Goal: Transaction & Acquisition: Purchase product/service

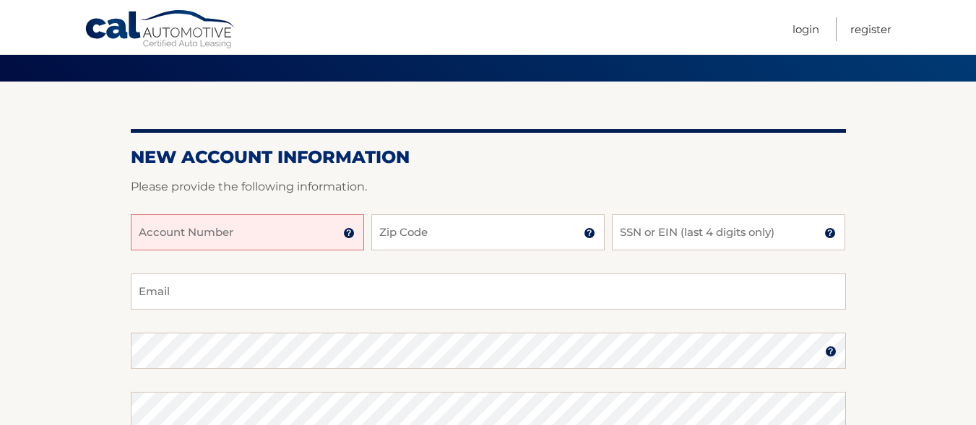
scroll to position [110, 0]
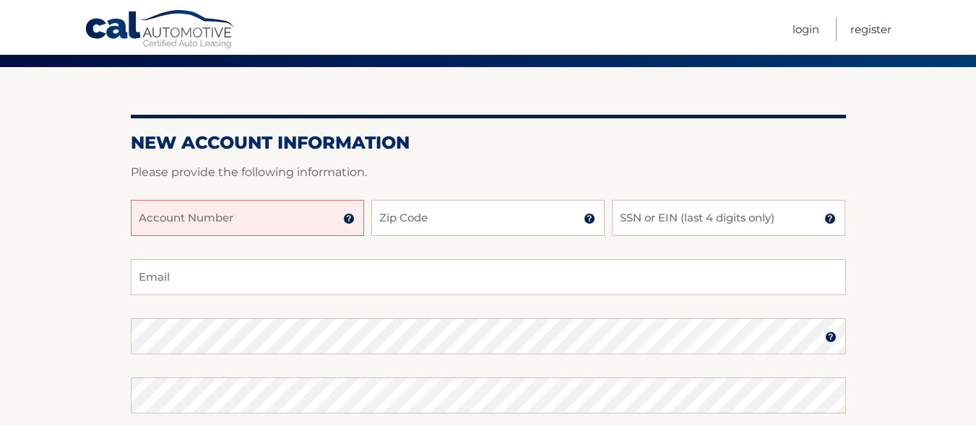
click at [185, 220] on input "Account Number" at bounding box center [247, 218] width 233 height 36
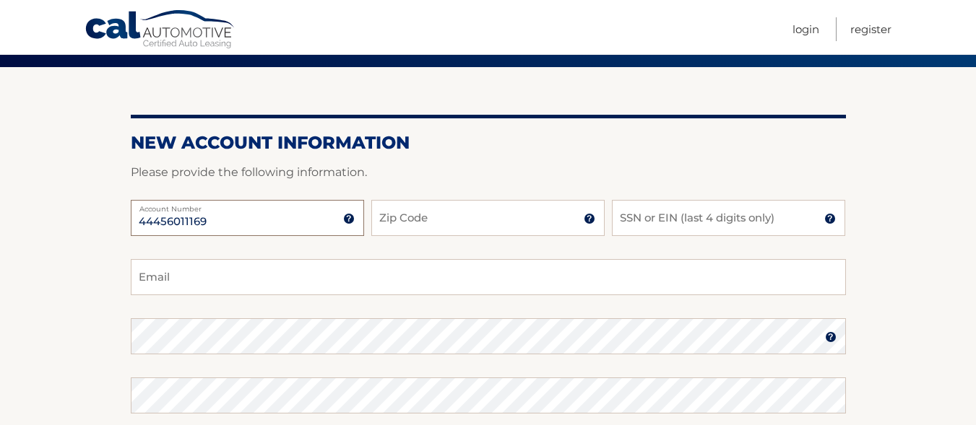
type input "44456011169"
click at [499, 215] on input "Zip Code" at bounding box center [487, 218] width 233 height 36
type input "07003"
click at [732, 227] on input "SSN or EIN (last 4 digits only)" at bounding box center [728, 218] width 233 height 36
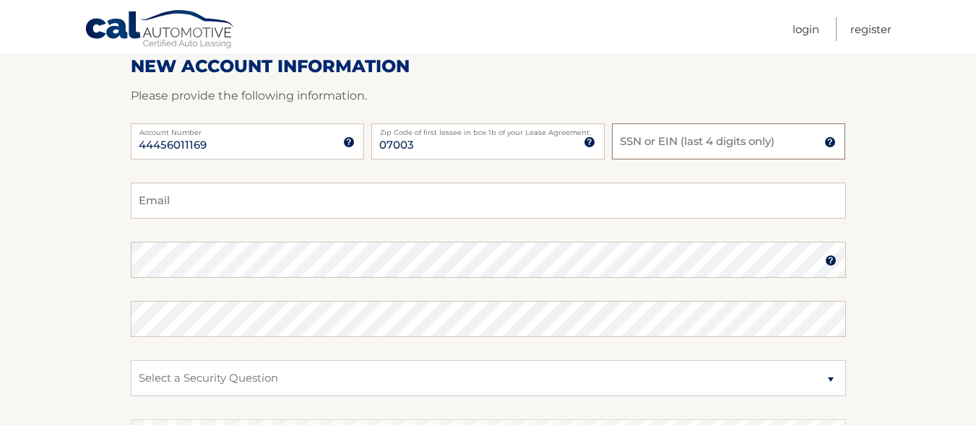
scroll to position [165, 0]
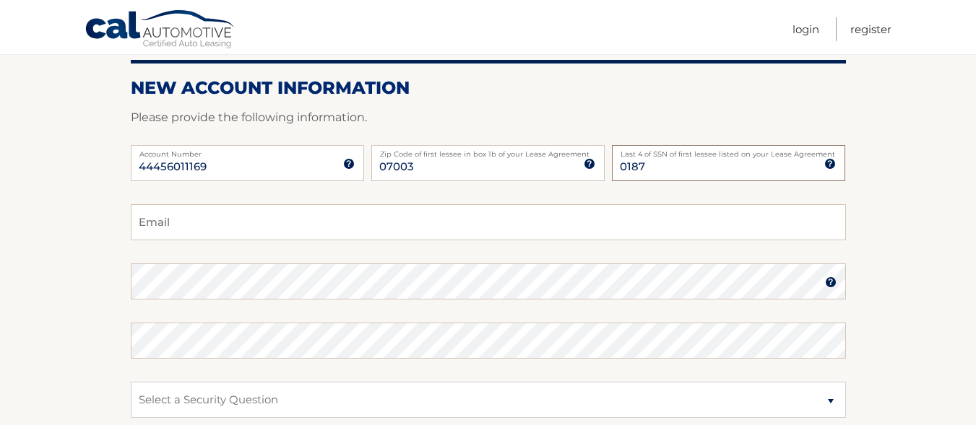
type input "0187"
click at [402, 221] on input "Email" at bounding box center [488, 222] width 715 height 36
type input "b"
type input "Brandongallardo96@yahoo.com"
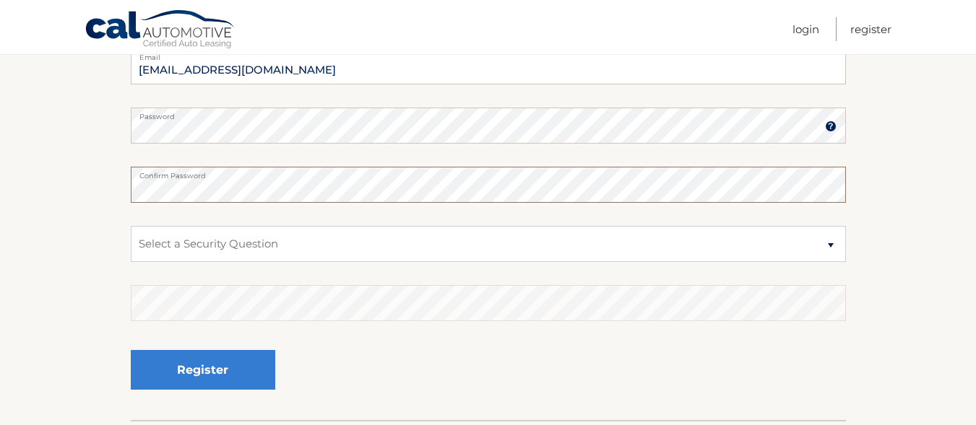
scroll to position [358, 0]
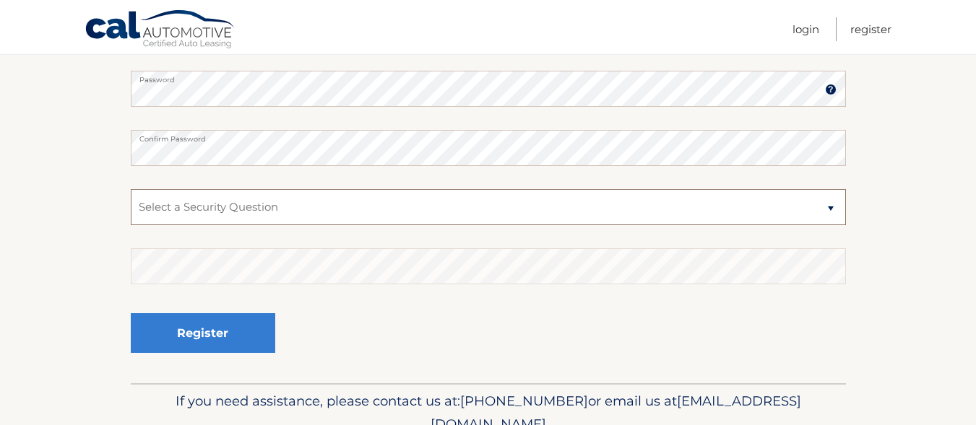
click at [570, 207] on select "Select a Security Question What was the name of your elementary school? What is…" at bounding box center [488, 207] width 715 height 36
select select "3"
click at [131, 189] on select "Select a Security Question What was the name of your elementary school? What is…" at bounding box center [488, 207] width 715 height 36
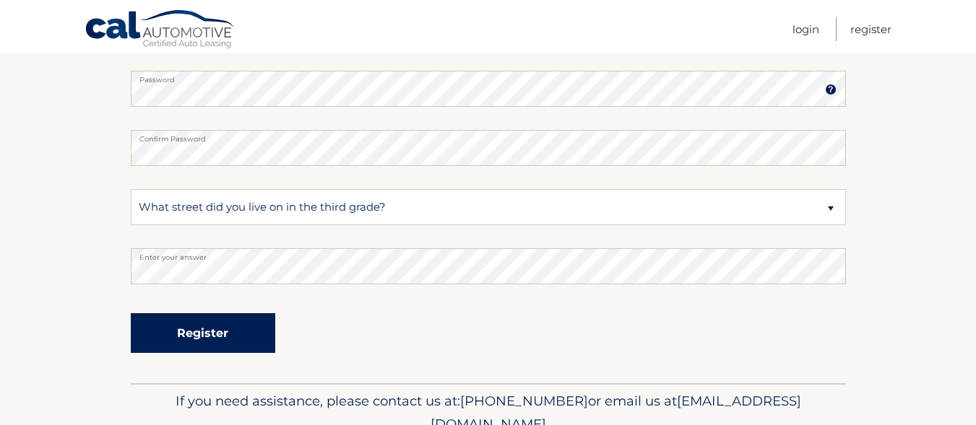
click at [202, 328] on button "Register" at bounding box center [203, 334] width 144 height 40
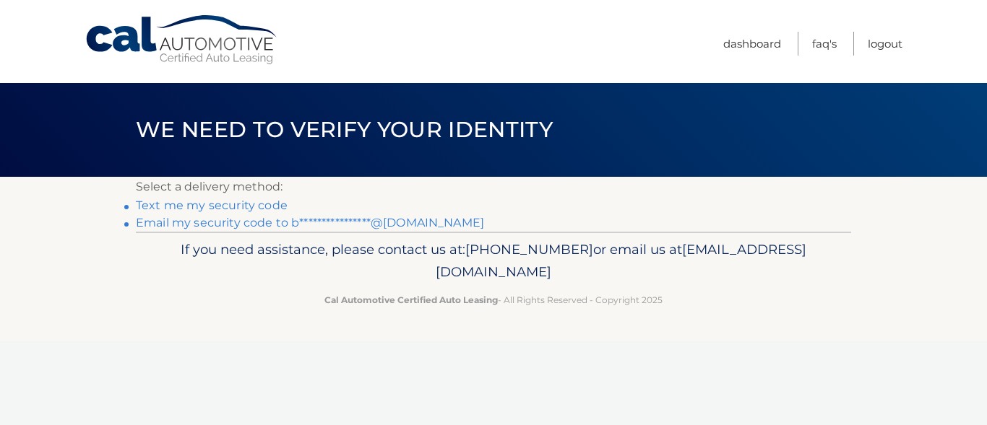
click at [245, 205] on link "Text me my security code" at bounding box center [212, 206] width 152 height 14
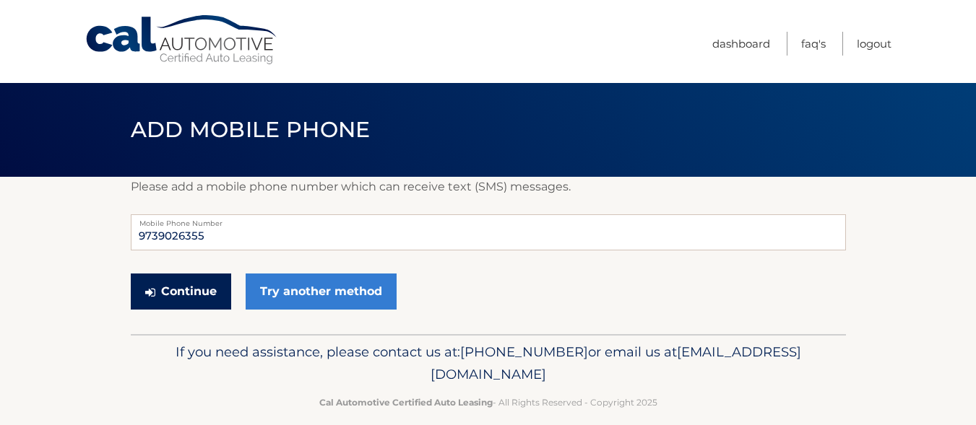
click at [196, 291] on button "Continue" at bounding box center [181, 292] width 100 height 36
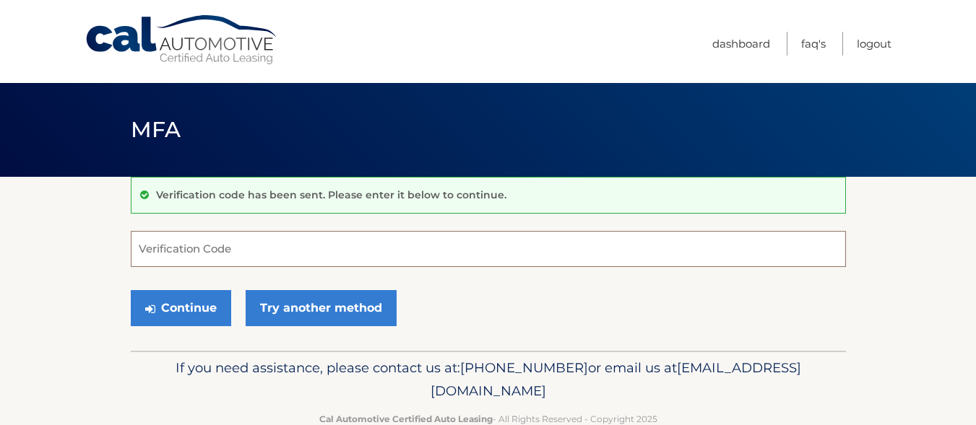
click at [264, 242] on input "Verification Code" at bounding box center [488, 249] width 715 height 36
type input "094976"
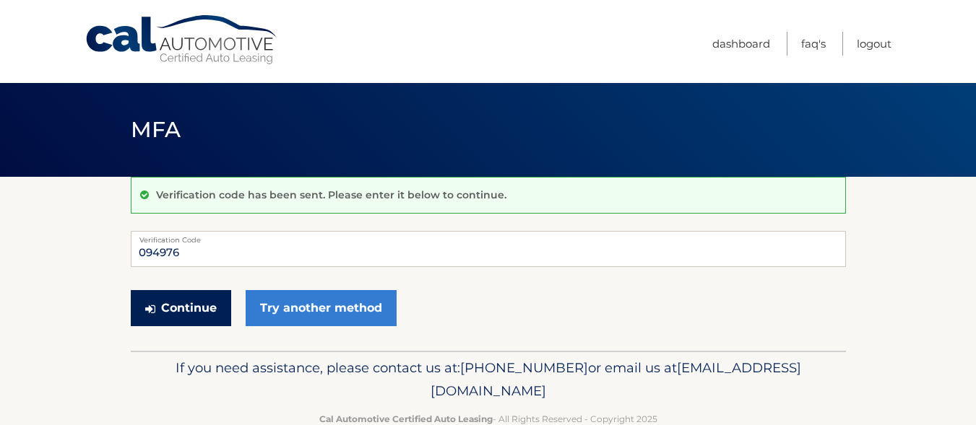
click at [196, 303] on button "Continue" at bounding box center [181, 308] width 100 height 36
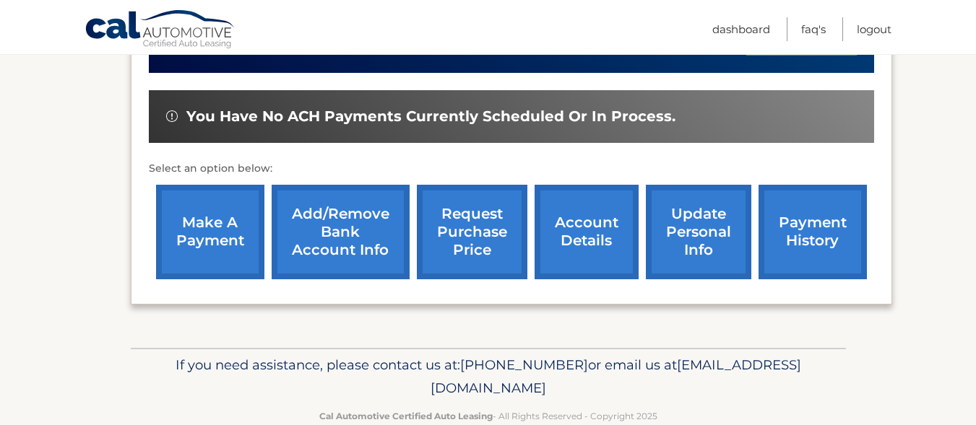
scroll to position [469, 0]
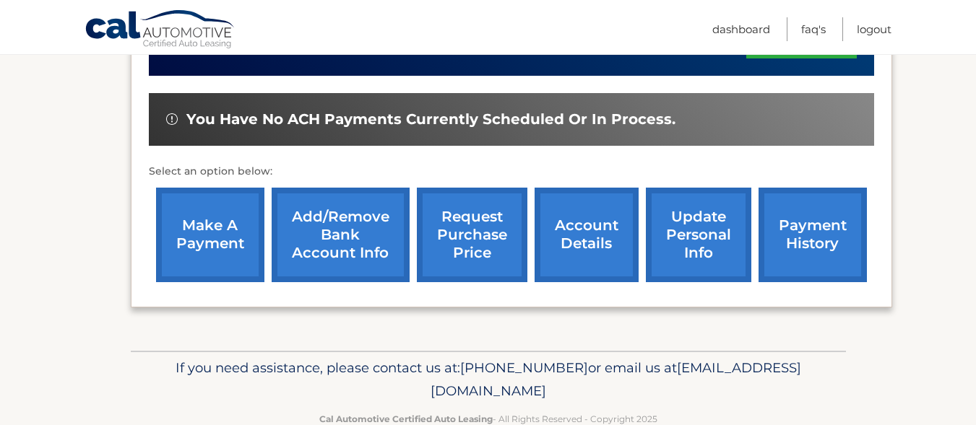
click at [200, 230] on link "make a payment" at bounding box center [210, 235] width 108 height 95
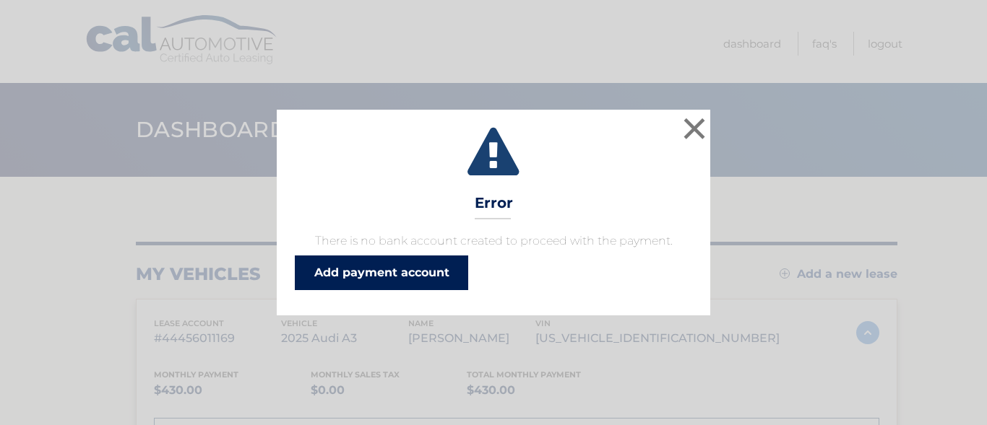
click at [405, 263] on link "Add payment account" at bounding box center [381, 273] width 173 height 35
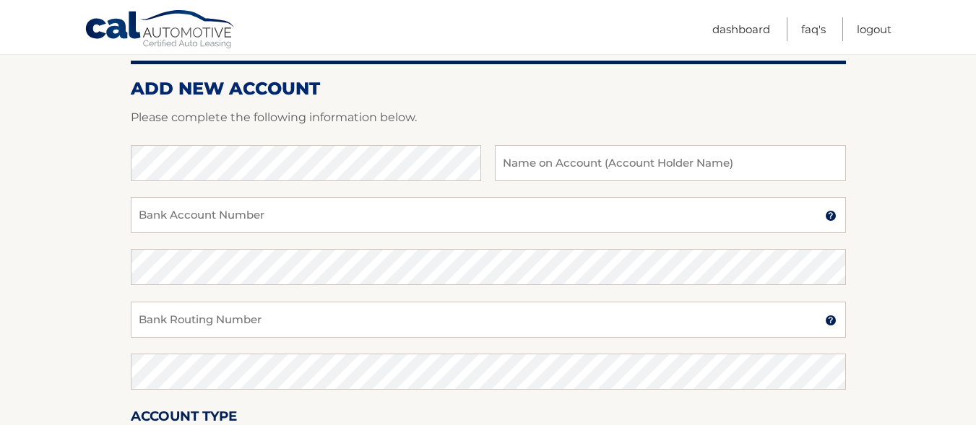
scroll to position [164, 0]
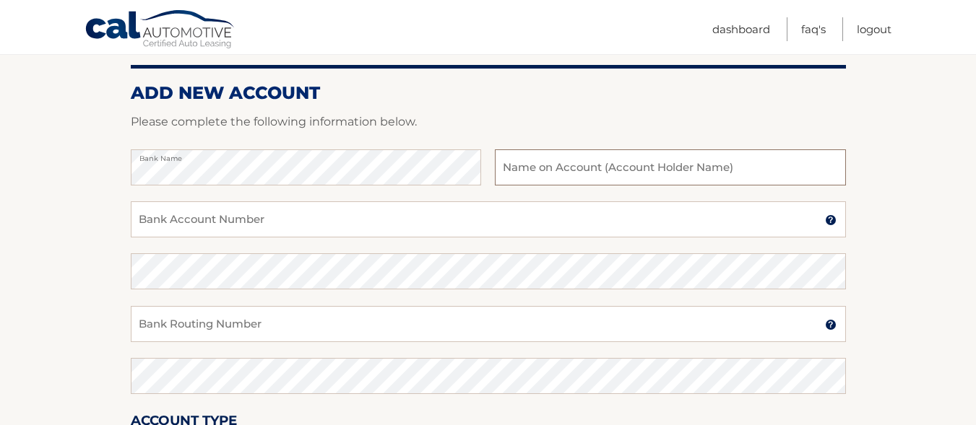
click at [619, 170] on input "text" at bounding box center [670, 168] width 350 height 36
type input "[PERSON_NAME]"
click at [313, 221] on input "Bank Account Number" at bounding box center [488, 220] width 715 height 36
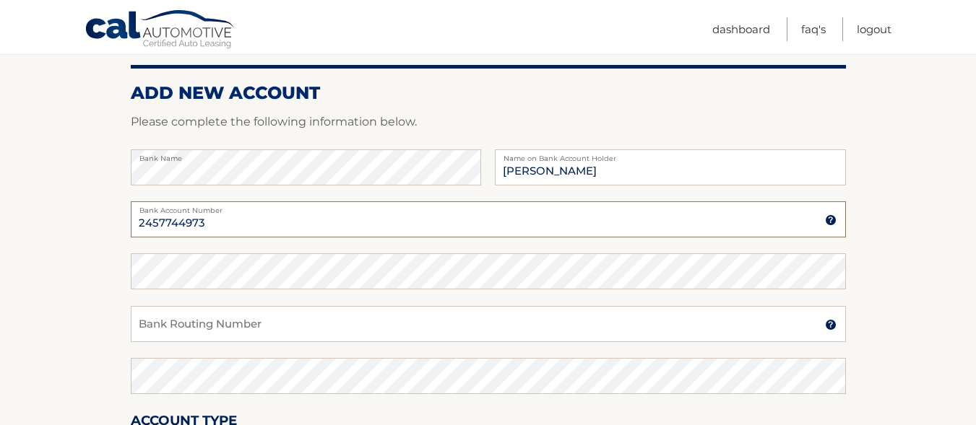
type input "2457744973"
click at [252, 322] on input "Bank Routing Number" at bounding box center [488, 324] width 715 height 36
type input "021200025"
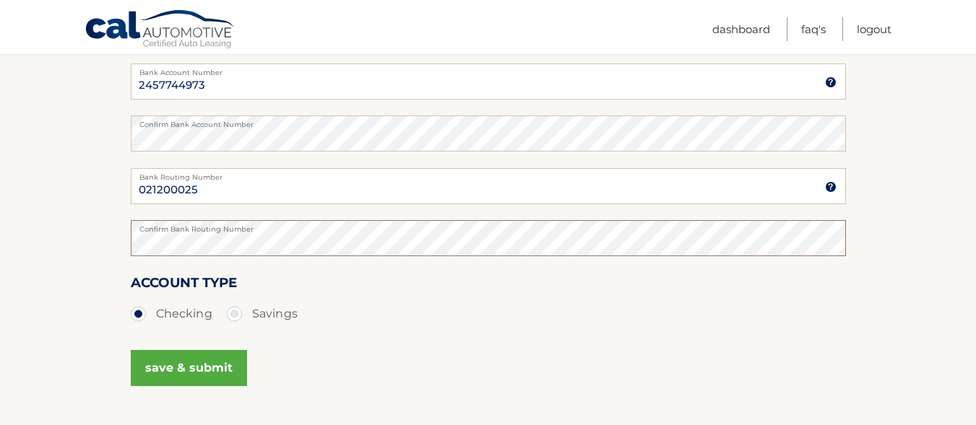
scroll to position [303, 0]
click at [167, 373] on button "save & submit" at bounding box center [189, 367] width 116 height 36
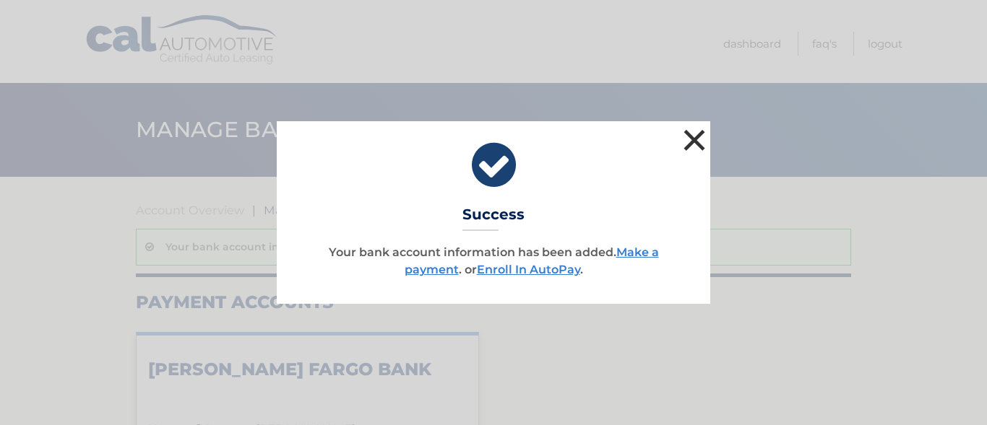
click at [689, 137] on button "×" at bounding box center [694, 140] width 29 height 29
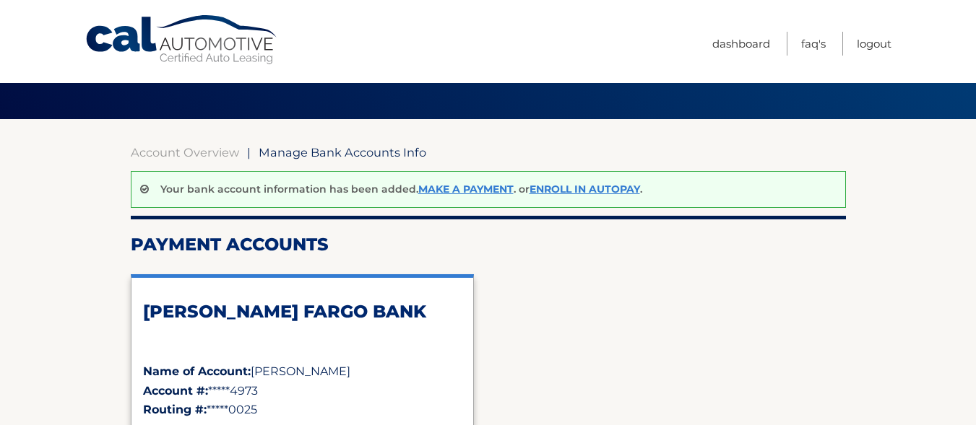
scroll to position [14, 0]
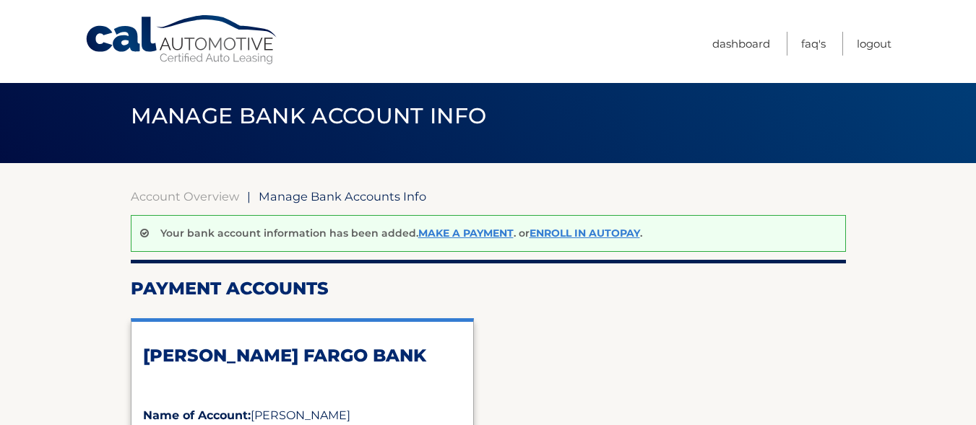
click at [434, 236] on link "Make a payment" at bounding box center [465, 233] width 95 height 13
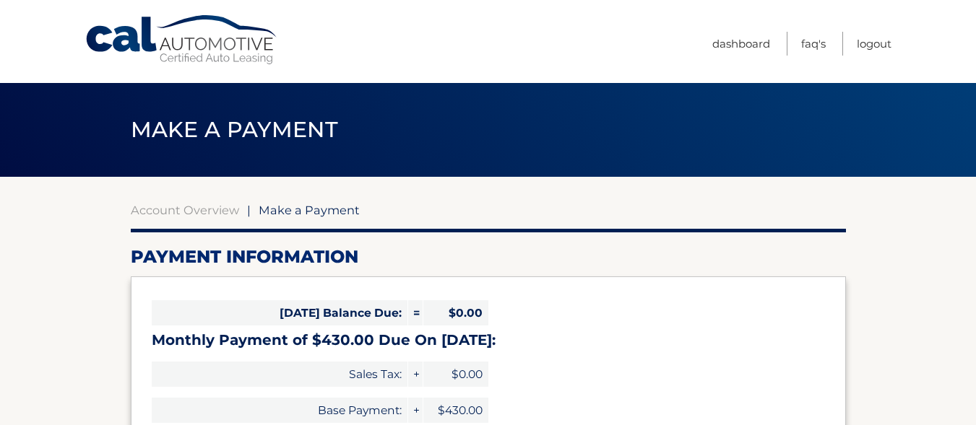
select select "YThlNjQ5NWQtMjlhNy00MjAxLWFlZTYtYWIxYTI5ZmMxY2Fk"
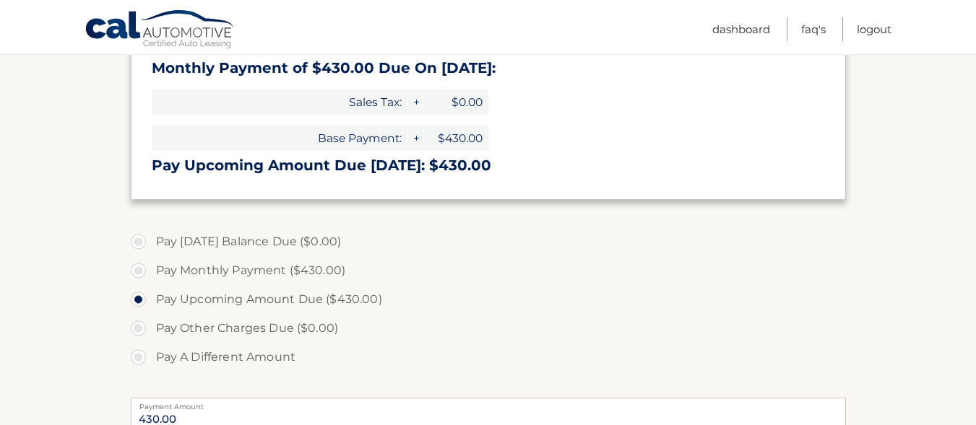
scroll to position [277, 0]
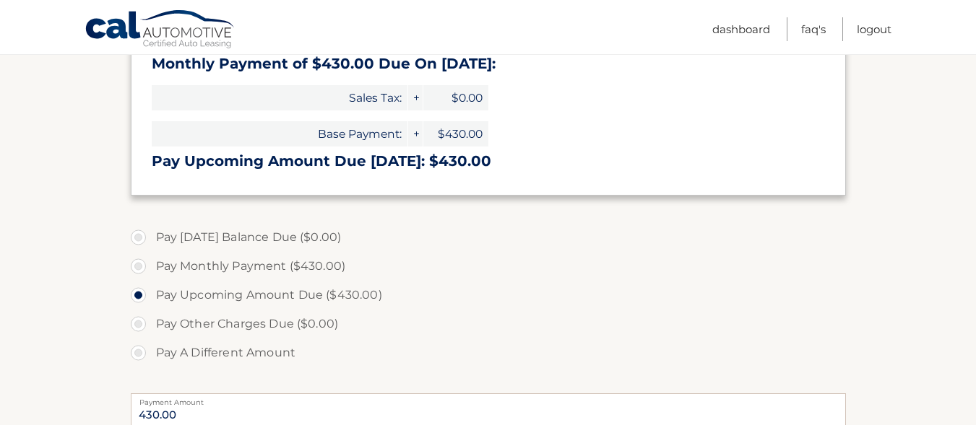
drag, startPoint x: 985, startPoint y: 137, endPoint x: 972, endPoint y: 244, distance: 107.7
click at [972, 244] on section "Account Overview | Make a Payment Payment Information Today's Balance Due: = $0…" at bounding box center [488, 272] width 976 height 745
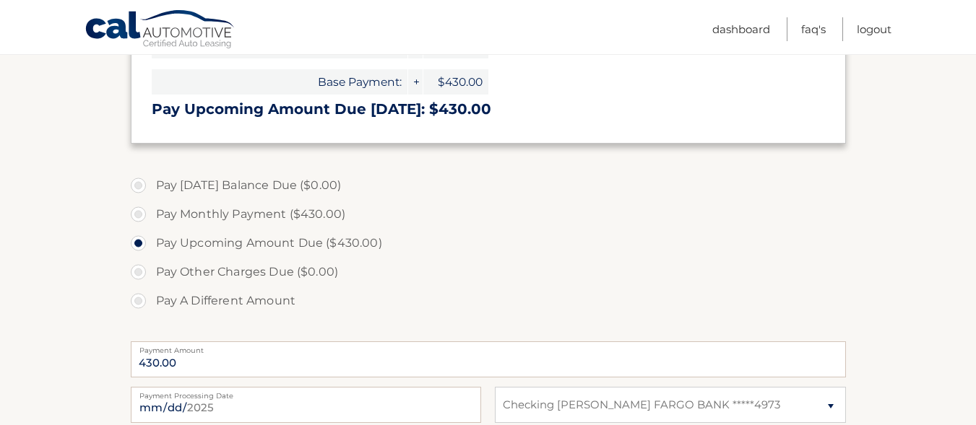
scroll to position [327, 0]
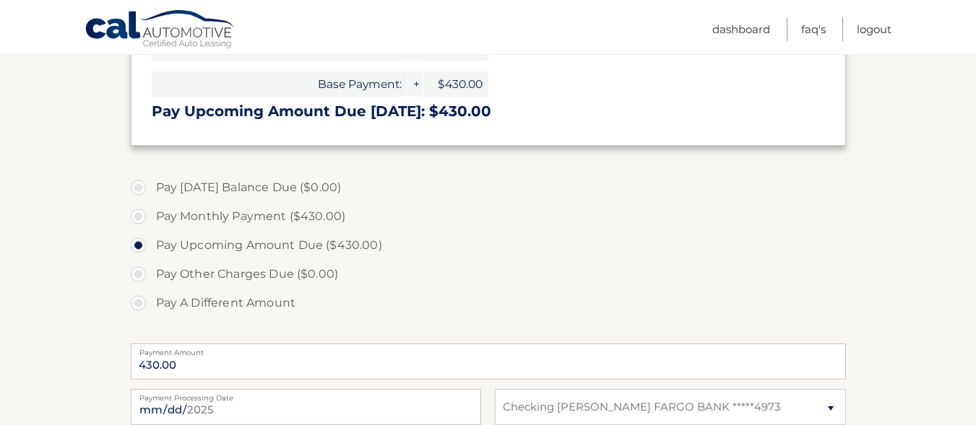
click at [136, 216] on label "Pay Monthly Payment ($430.00)" at bounding box center [488, 216] width 715 height 29
click at [137, 216] on input "Pay Monthly Payment ($430.00)" at bounding box center [144, 213] width 14 height 23
radio input "true"
click at [138, 243] on label "Pay Upcoming Amount Due ($430.00)" at bounding box center [488, 245] width 715 height 29
click at [138, 243] on input "Pay Upcoming Amount Due ($430.00)" at bounding box center [144, 242] width 14 height 23
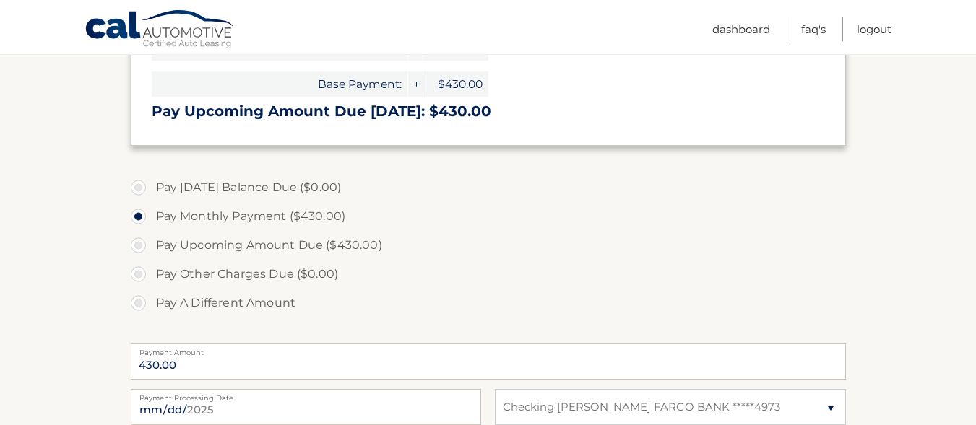
radio input "true"
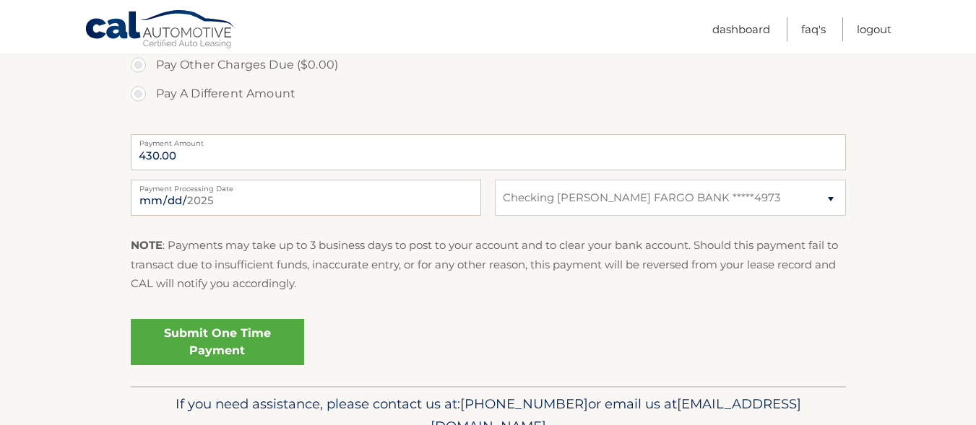
scroll to position [543, 0]
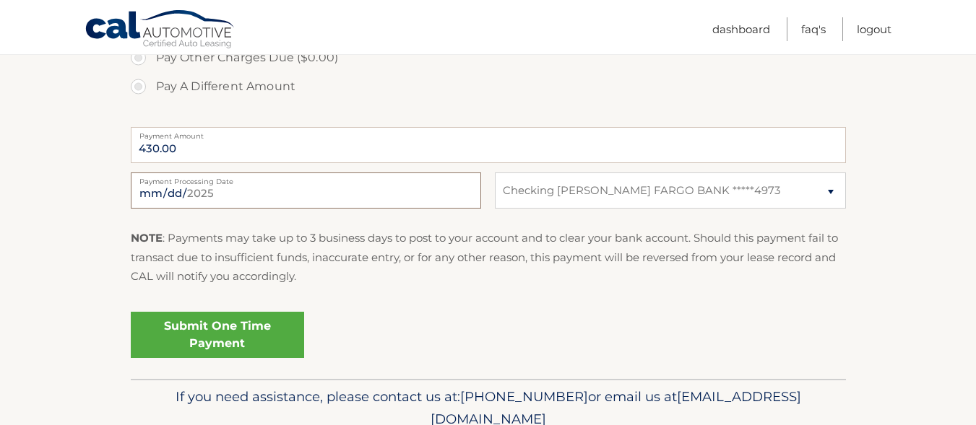
click at [196, 199] on input "2025-09-21" at bounding box center [306, 191] width 350 height 36
click at [766, 267] on p "NOTE : Payments may take up to 3 business days to post to your account and to c…" at bounding box center [488, 257] width 715 height 57
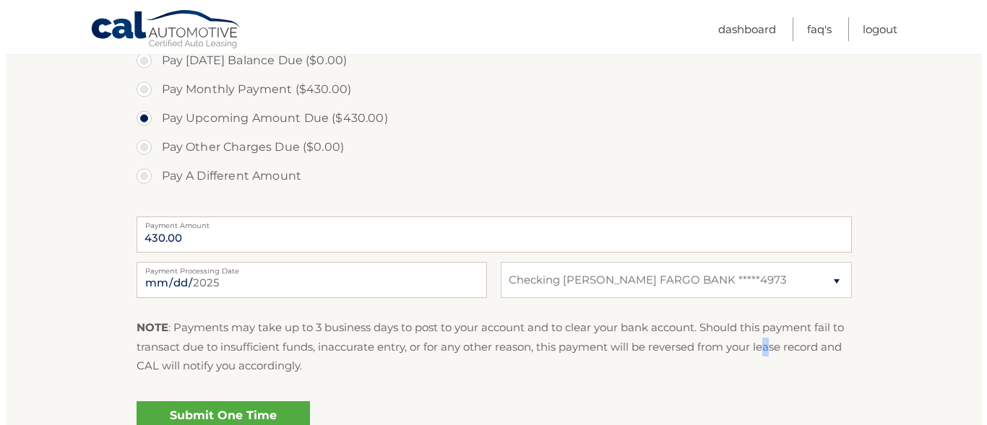
scroll to position [483, 0]
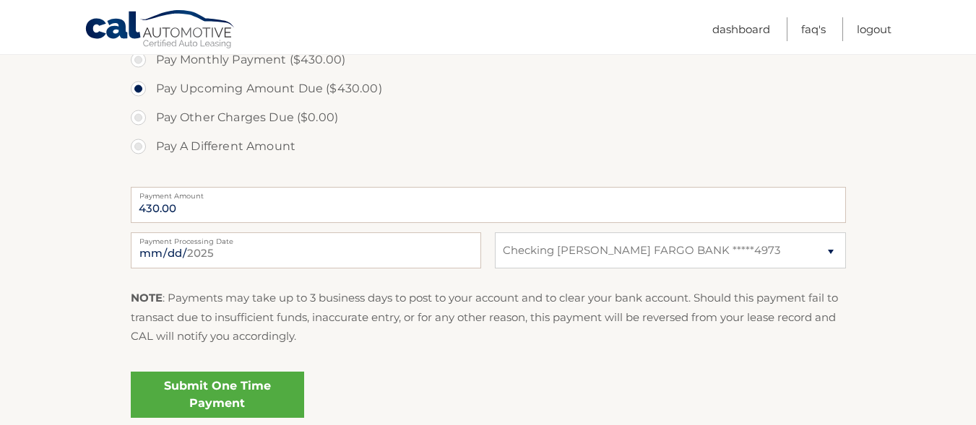
click at [470, 308] on p "NOTE : Payments may take up to 3 business days to post to your account and to c…" at bounding box center [488, 317] width 715 height 57
click at [232, 384] on link "Submit One Time Payment" at bounding box center [217, 395] width 173 height 46
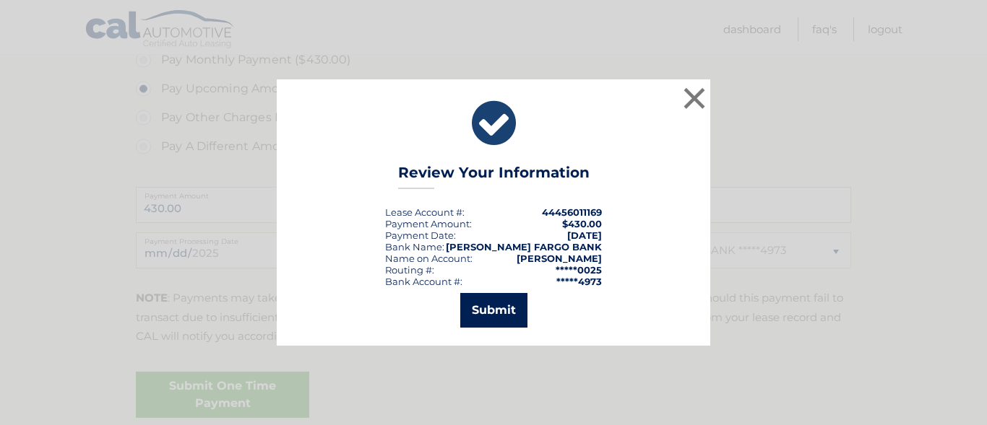
click at [503, 314] on button "Submit" at bounding box center [493, 310] width 67 height 35
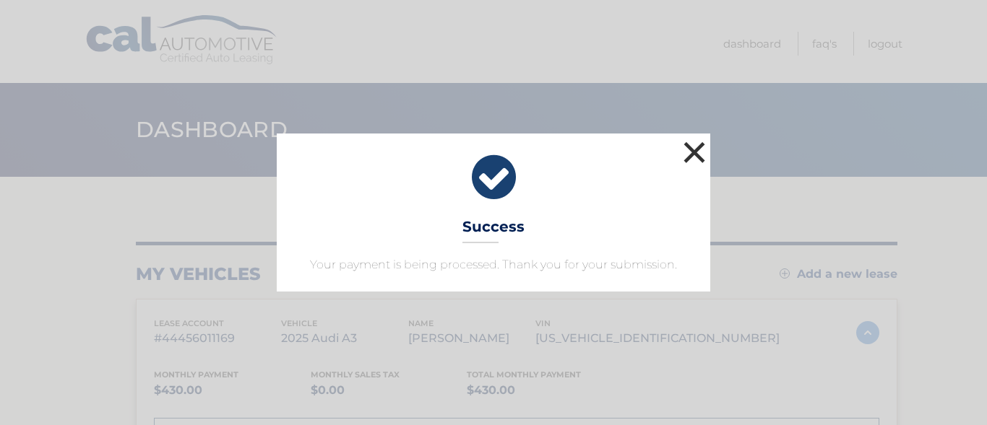
click at [704, 157] on button "×" at bounding box center [694, 152] width 29 height 29
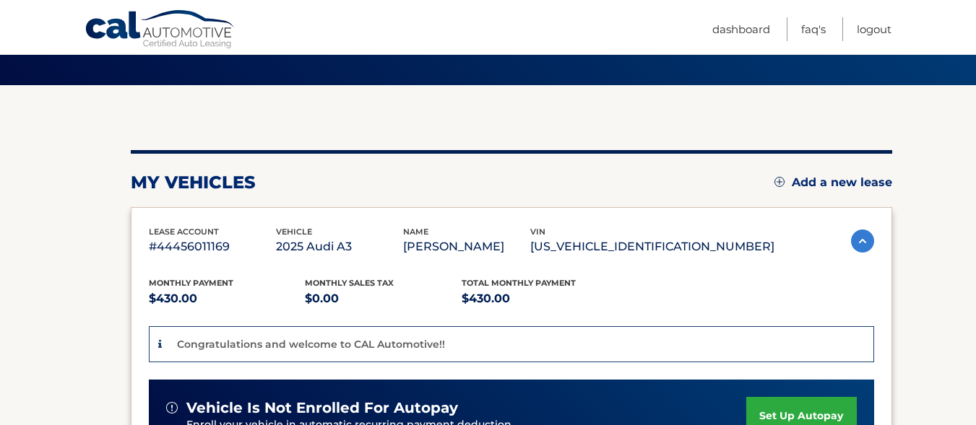
scroll to position [109, 0]
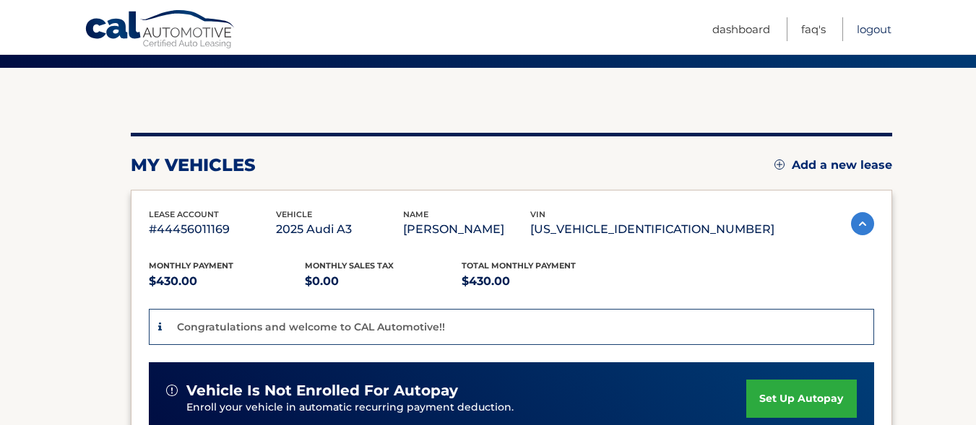
click at [872, 27] on link "Logout" at bounding box center [874, 29] width 35 height 24
